Goal: Task Accomplishment & Management: Manage account settings

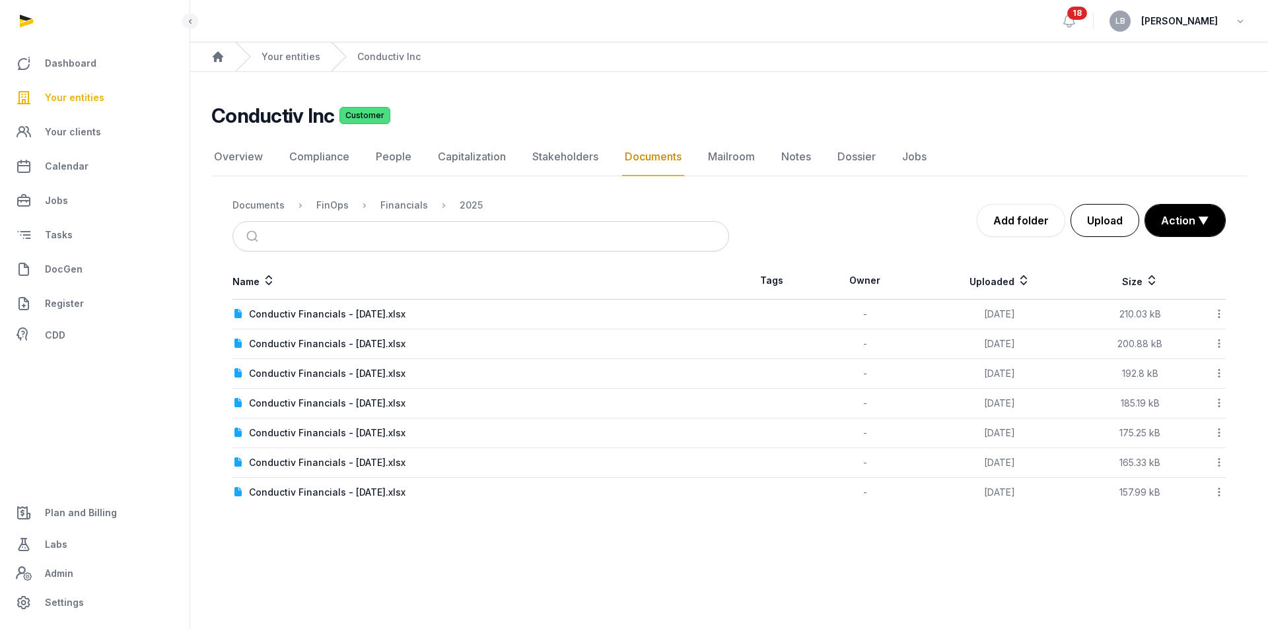
click at [1106, 227] on button "Upload" at bounding box center [1105, 220] width 69 height 33
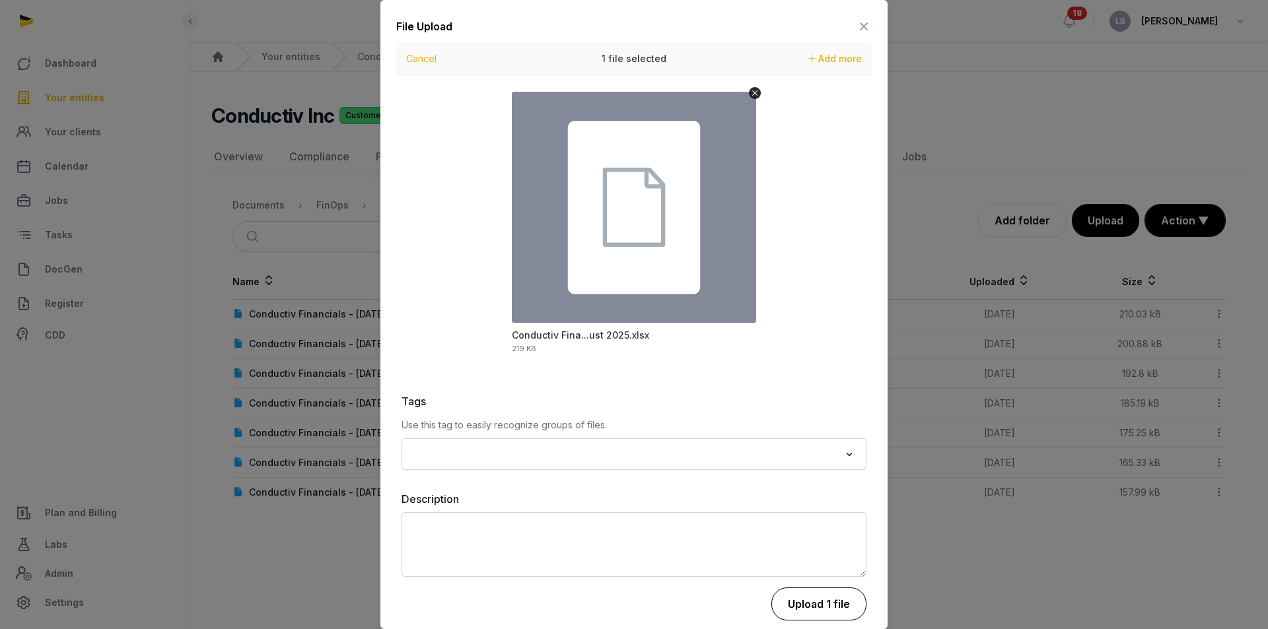
click at [796, 606] on button "Upload 1 file" at bounding box center [818, 604] width 95 height 33
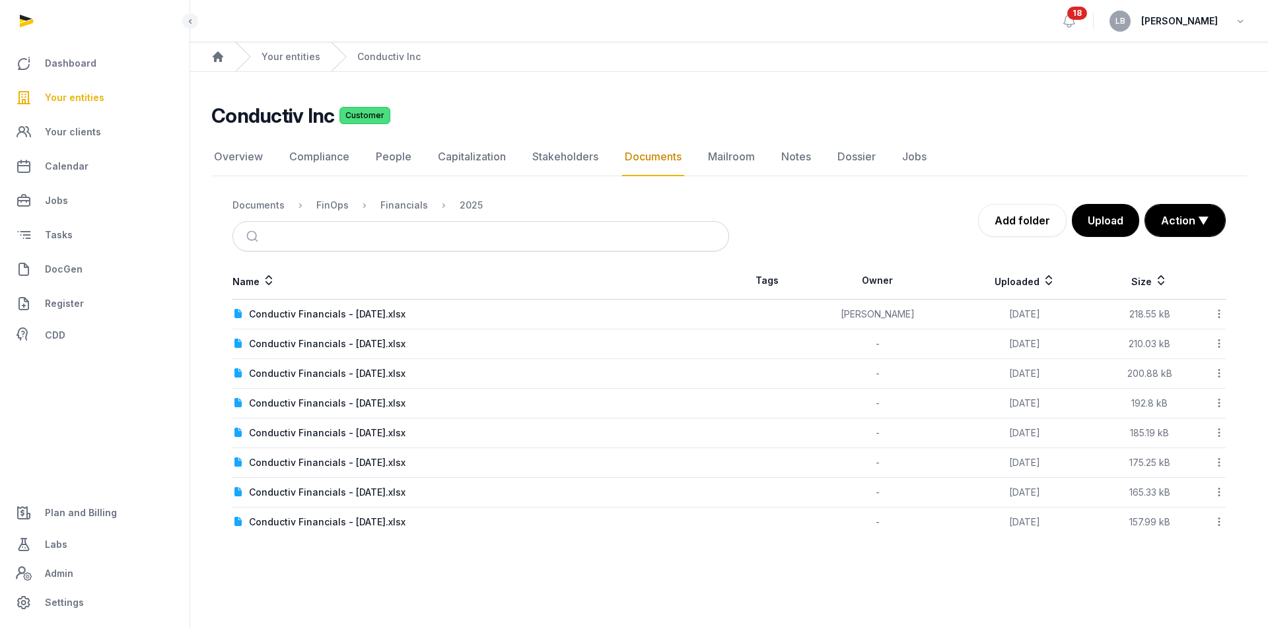
click at [1222, 315] on icon at bounding box center [1219, 314] width 12 height 14
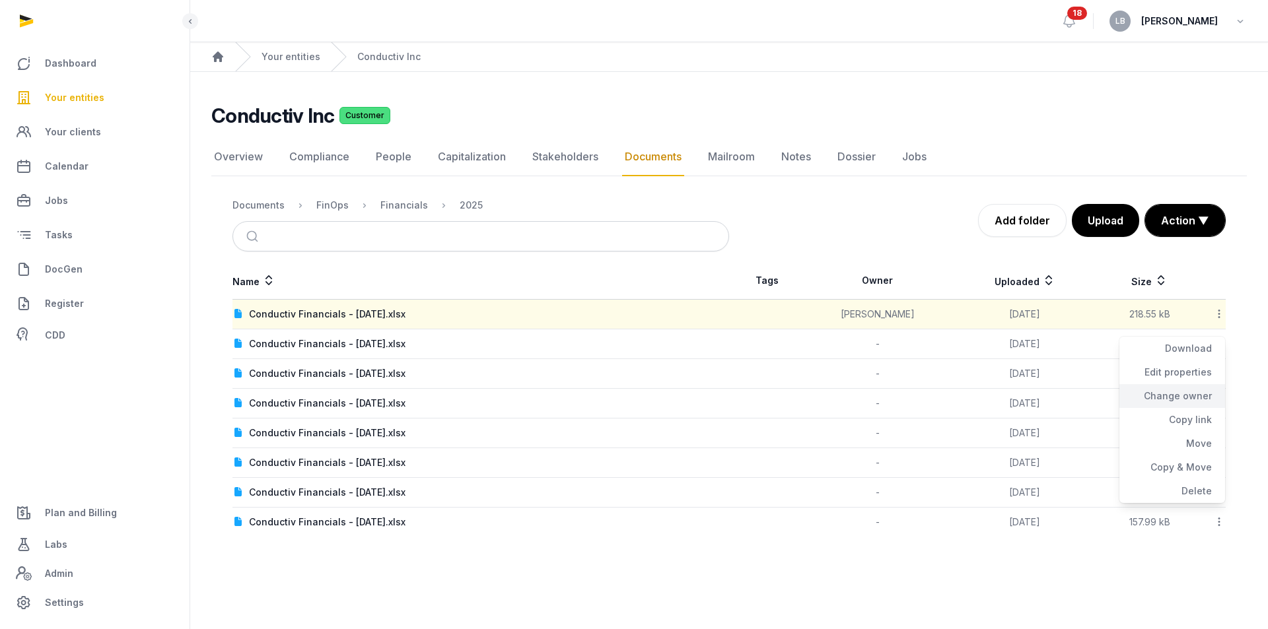
click at [1173, 397] on div "Change owner" at bounding box center [1172, 396] width 106 height 24
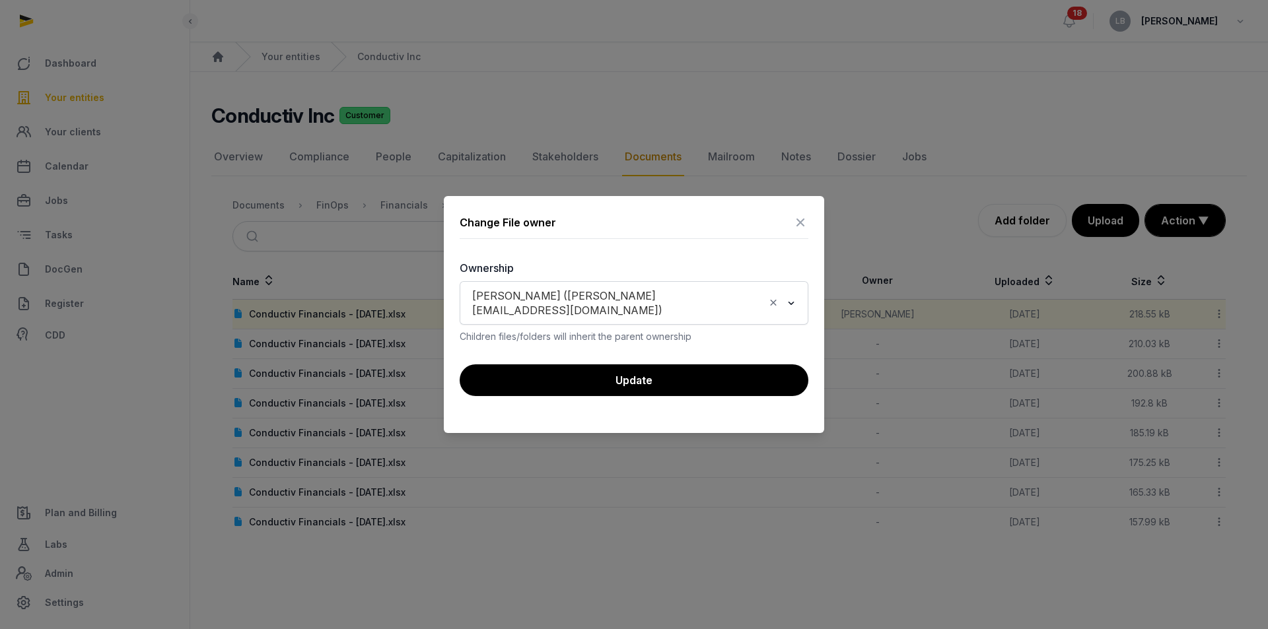
click at [772, 306] on icon "Clear Selected" at bounding box center [773, 303] width 12 height 14
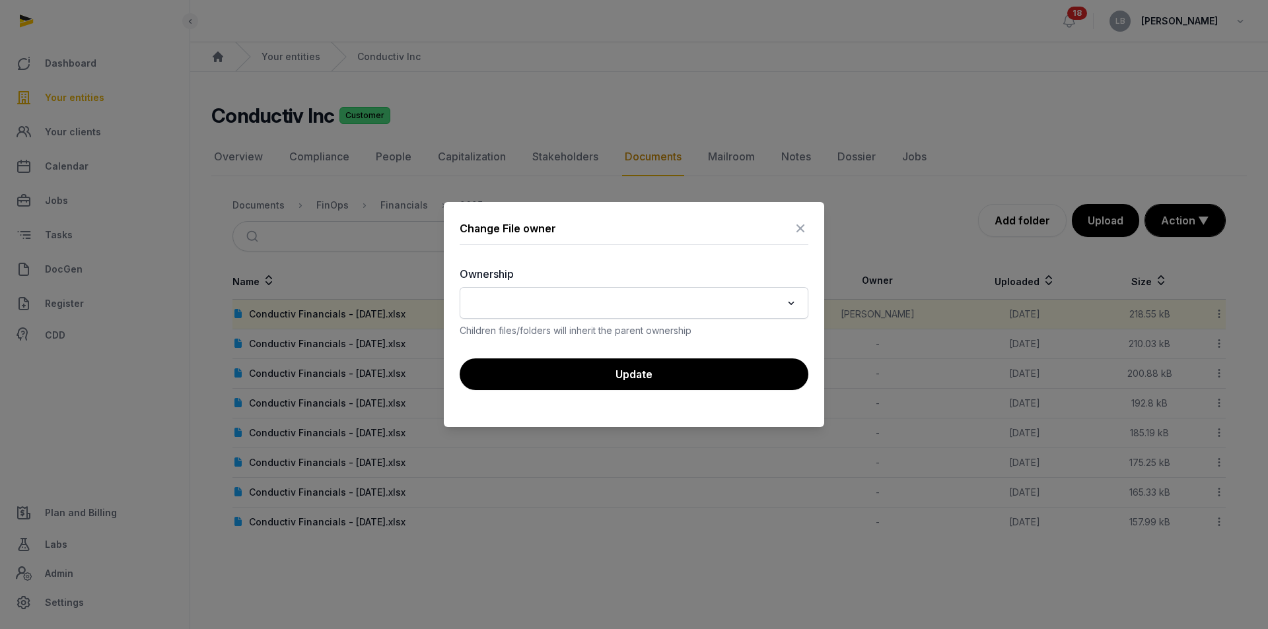
click at [756, 391] on div "Change File owner Ownership Loading... Children files/folders will inherit the …" at bounding box center [634, 314] width 380 height 225
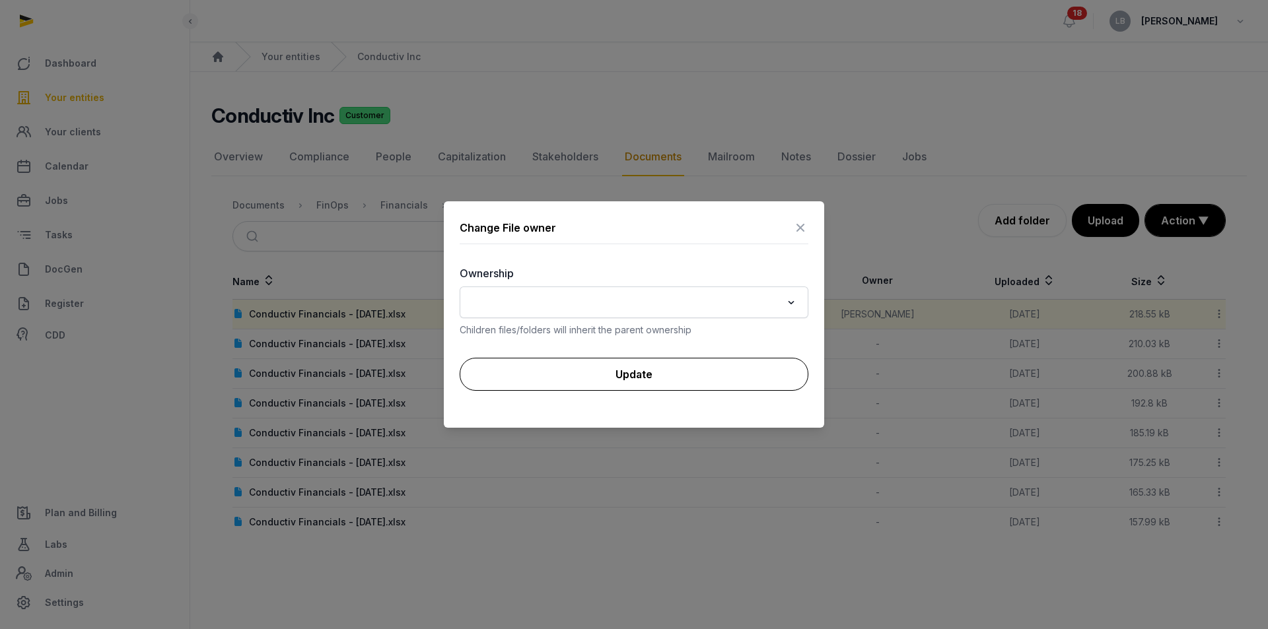
click at [760, 380] on button "Update" at bounding box center [634, 374] width 349 height 33
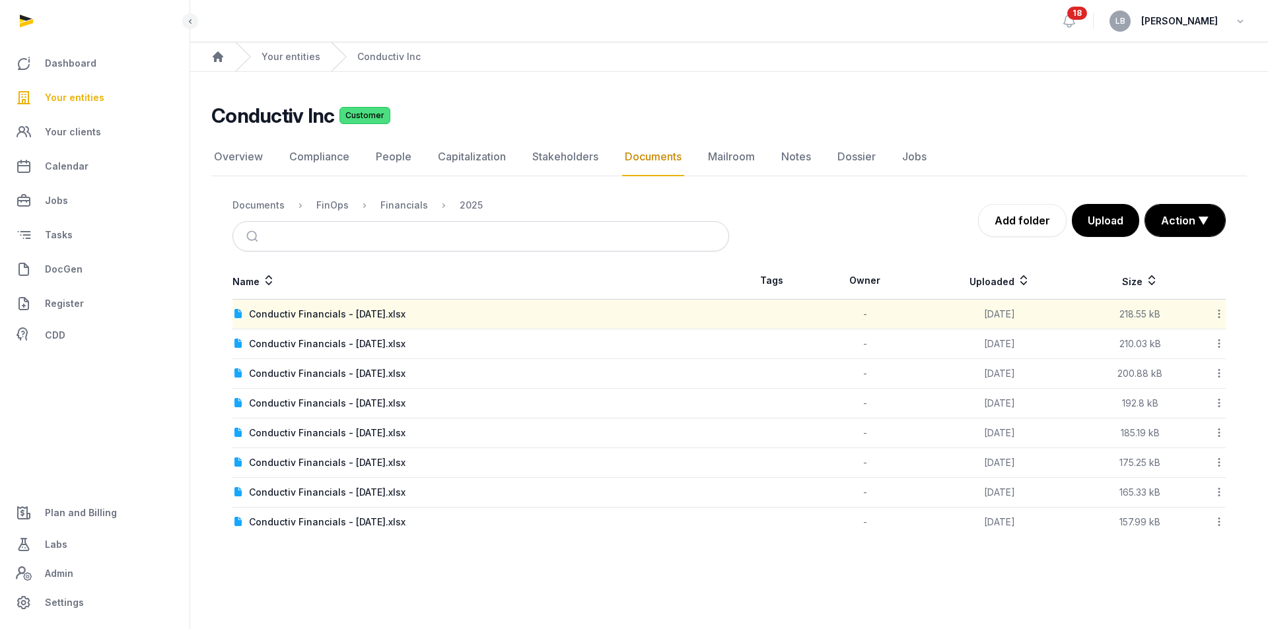
click at [1217, 310] on icon at bounding box center [1219, 314] width 12 height 14
click at [1173, 423] on div "Copy link" at bounding box center [1172, 420] width 106 height 24
